Goal: Transaction & Acquisition: Purchase product/service

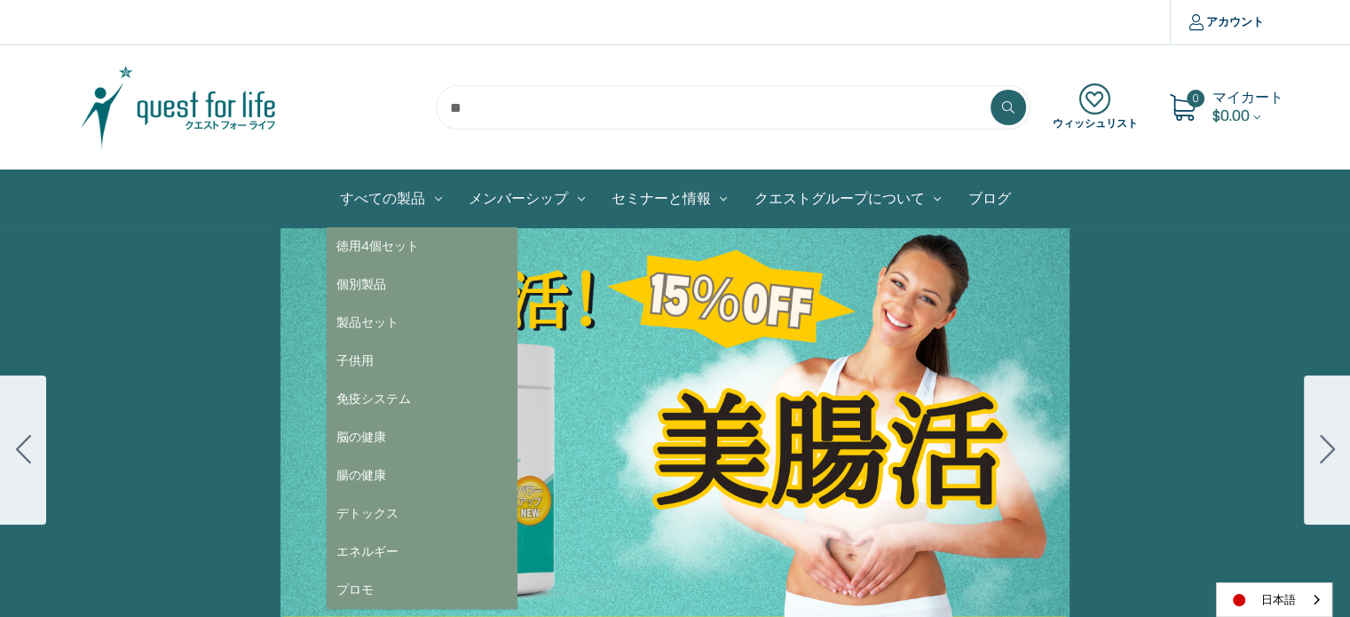
click at [396, 194] on link "すべての製品" at bounding box center [391, 198] width 129 height 57
click at [401, 277] on link "個別製品" at bounding box center [422, 284] width 191 height 38
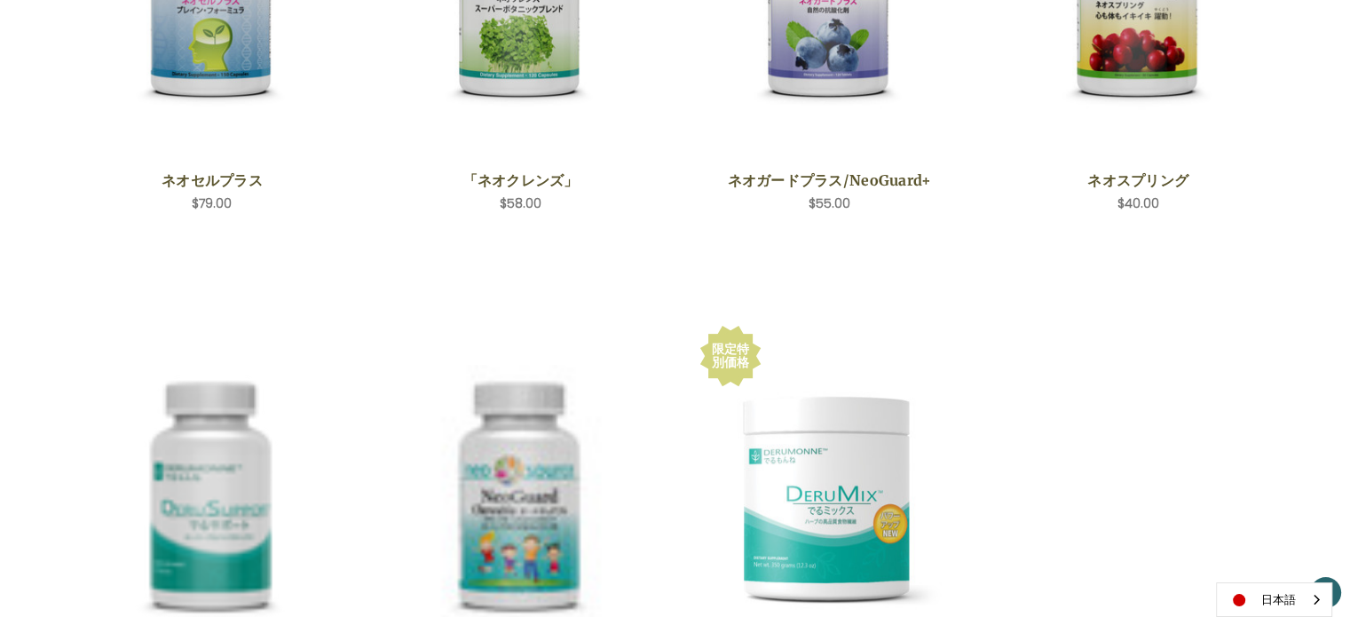
scroll to position [533, 0]
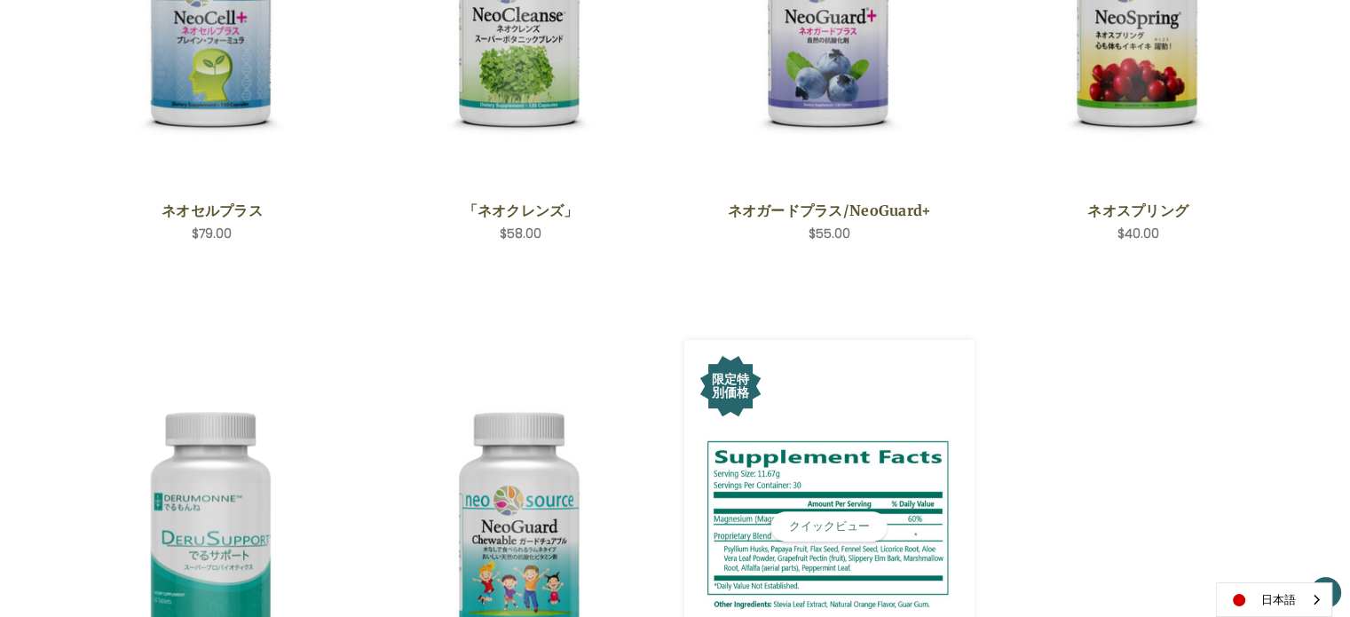
click at [803, 567] on img "DeruMix,Was:$50.00,\aNow:$42.50\a" at bounding box center [830, 527] width 264 height 186
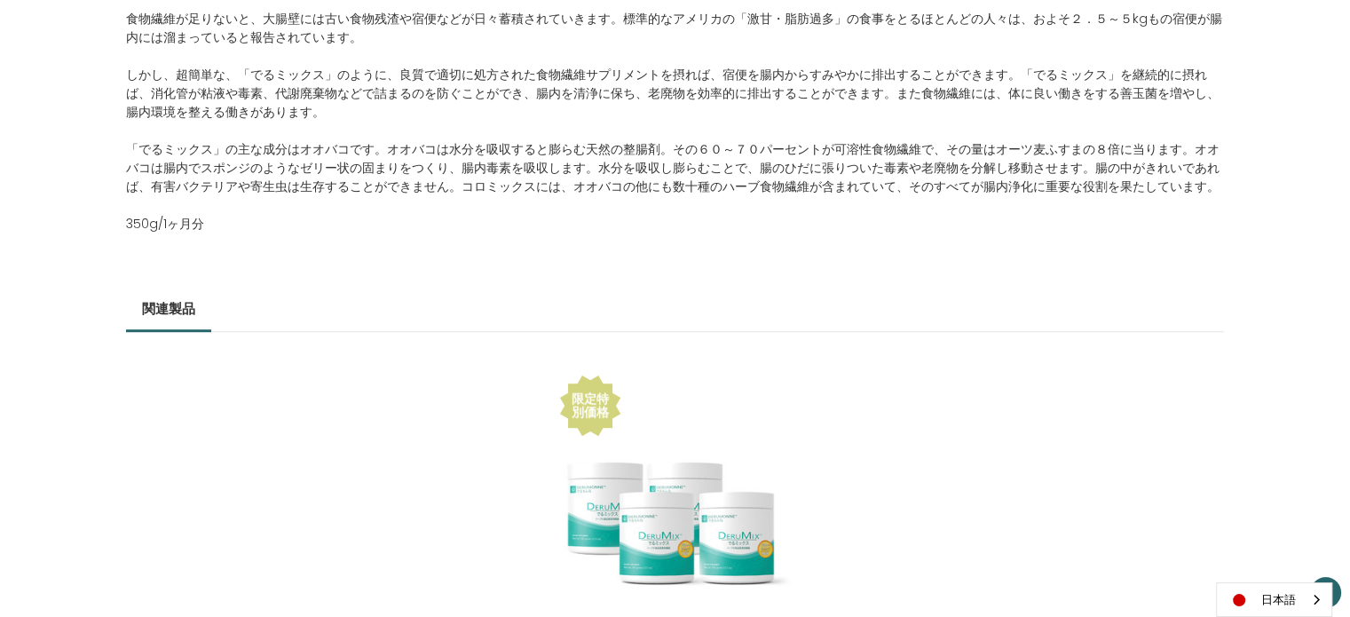
scroll to position [799, 0]
